Goal: Navigation & Orientation: Find specific page/section

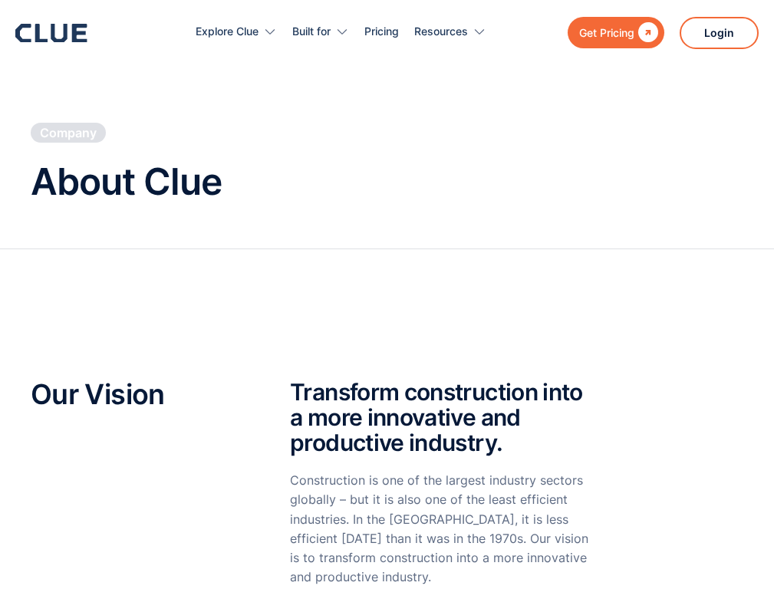
scroll to position [1755, 0]
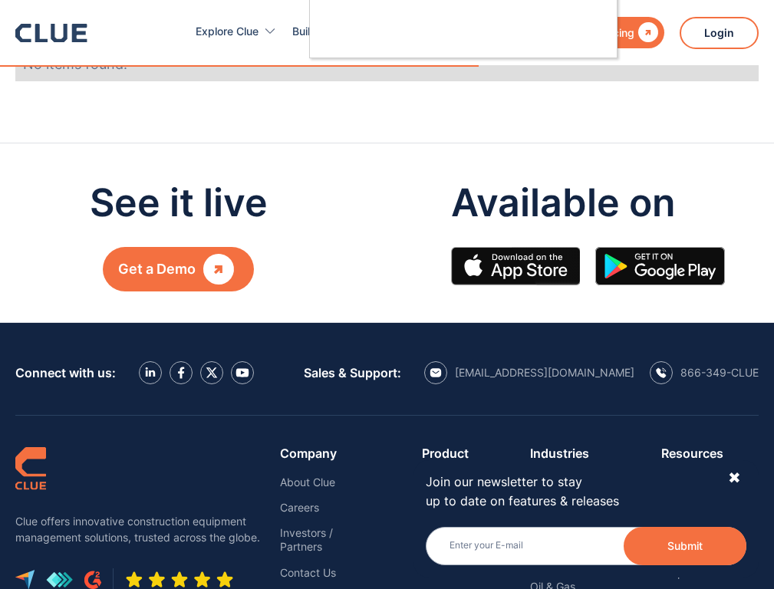
click at [579, 295] on div at bounding box center [387, 294] width 774 height 589
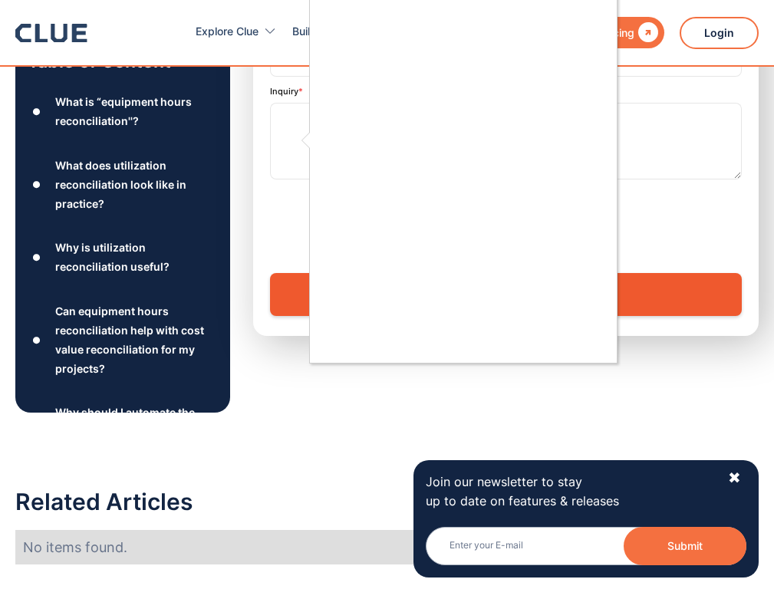
scroll to position [1940, 0]
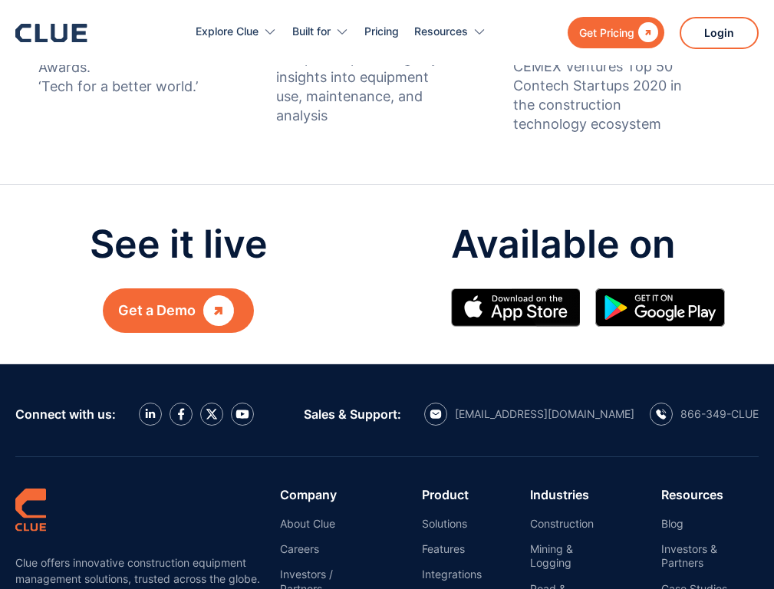
scroll to position [1753, 0]
